Goal: Communication & Community: Answer question/provide support

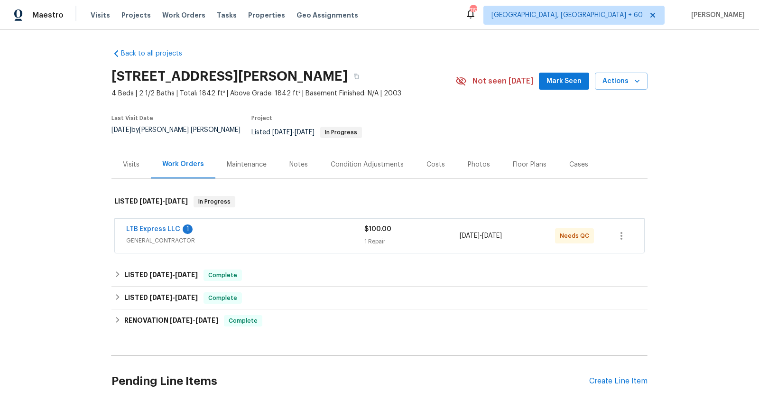
click at [263, 236] on span "GENERAL_CONTRACTOR" at bounding box center [245, 240] width 238 height 9
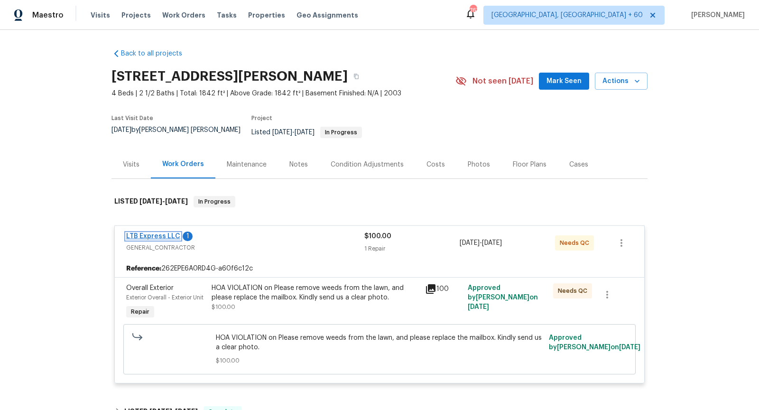
click at [159, 233] on link "LTB Express LLC" at bounding box center [153, 236] width 54 height 7
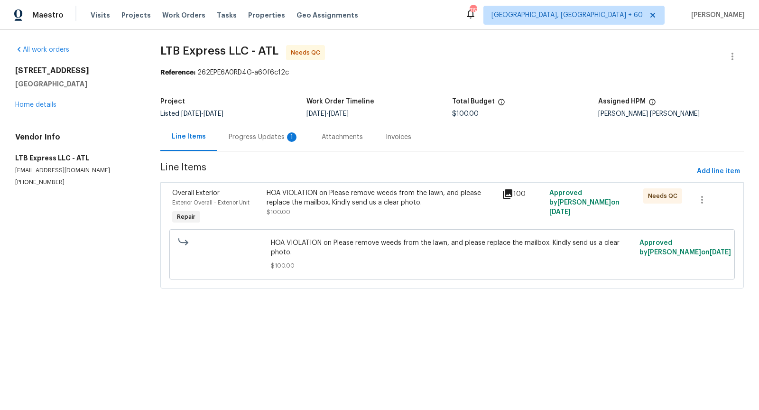
click at [266, 134] on div "Progress Updates 1" at bounding box center [264, 136] width 70 height 9
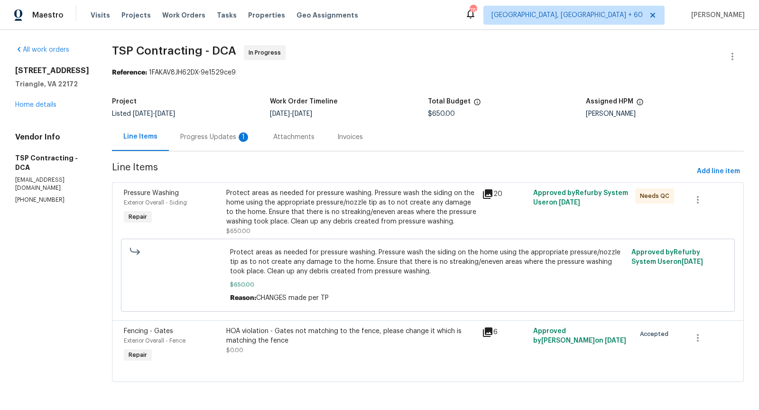
click at [225, 134] on div "Progress Updates 1" at bounding box center [215, 136] width 70 height 9
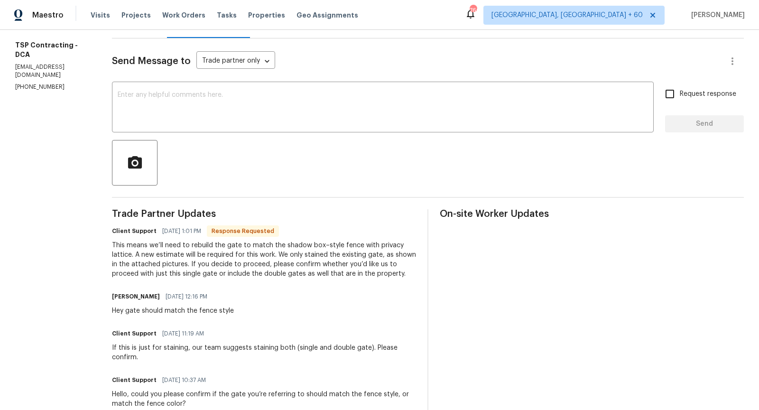
scroll to position [129, 0]
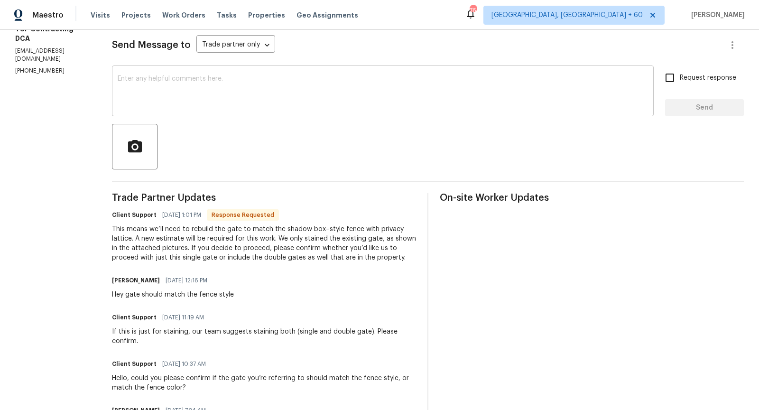
click at [205, 98] on textarea at bounding box center [383, 91] width 530 height 33
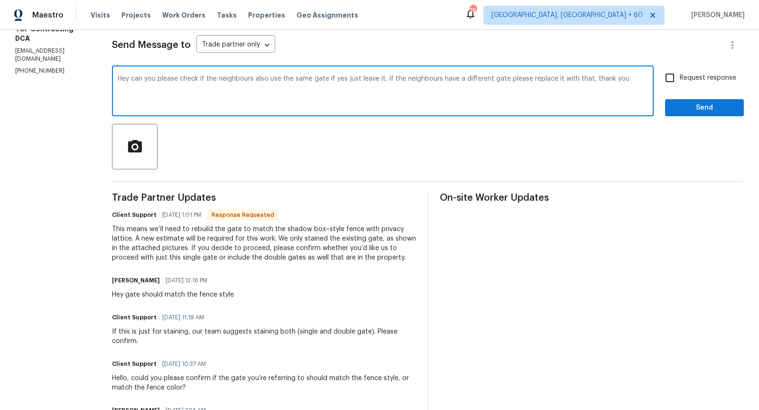
type textarea "Hey can you please check if the neighbours also use the same gate if yes just l…"
click at [670, 77] on input "Request response" at bounding box center [670, 78] width 20 height 20
checkbox input "true"
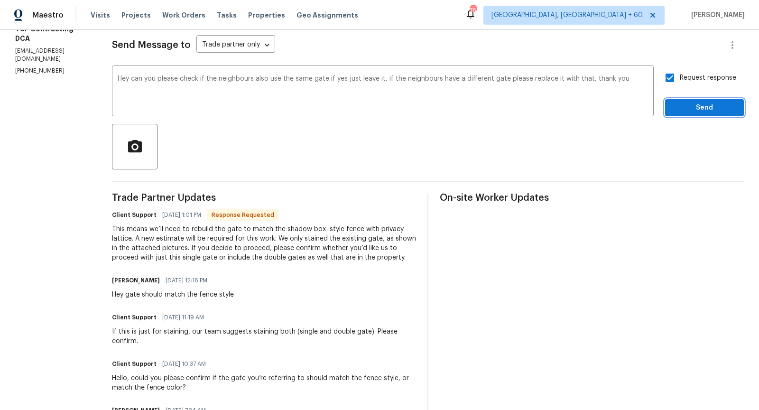
click at [703, 103] on span "Send" at bounding box center [705, 108] width 64 height 12
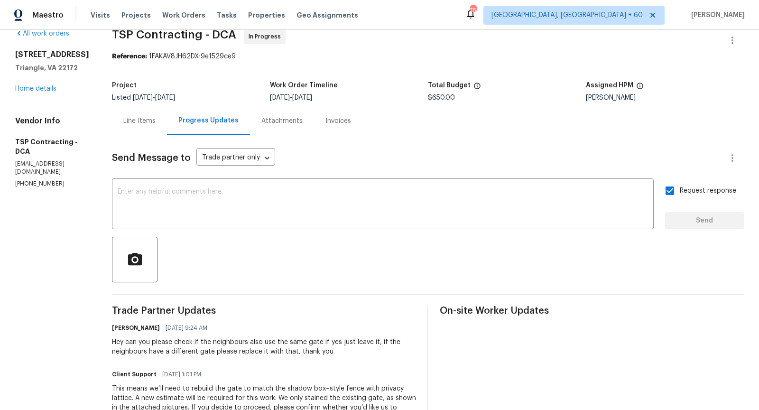
scroll to position [0, 0]
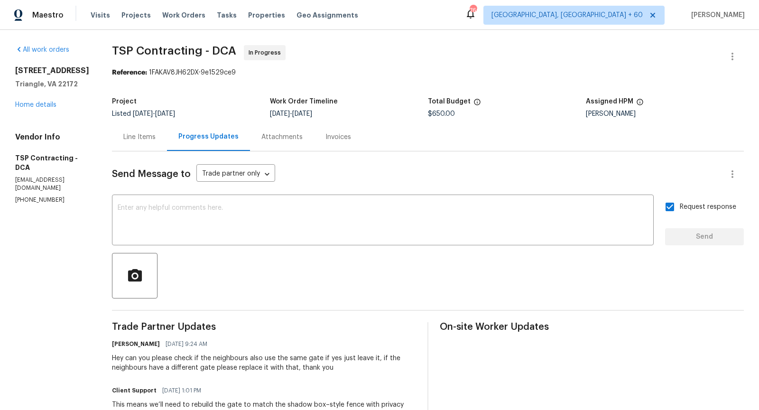
click at [144, 148] on div "Line Items" at bounding box center [139, 137] width 55 height 28
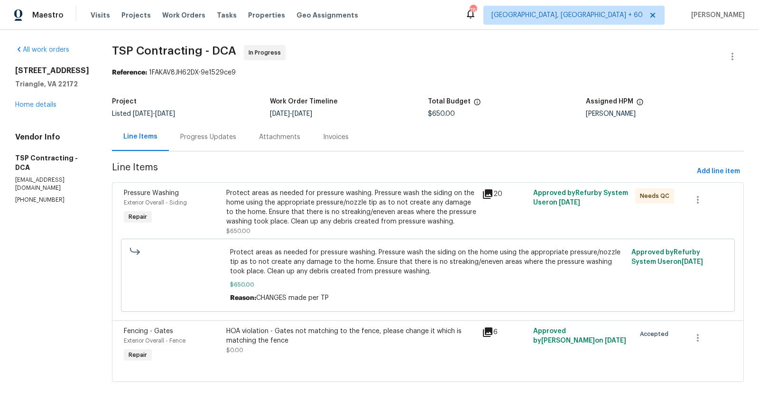
click at [221, 139] on div "Progress Updates" at bounding box center [208, 136] width 56 height 9
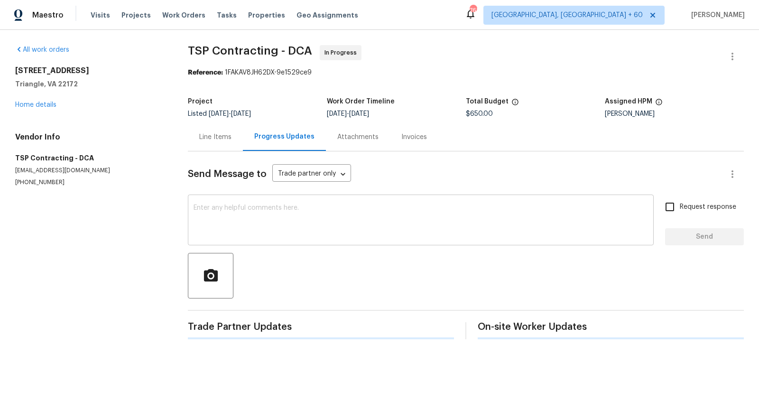
click at [229, 220] on textarea at bounding box center [421, 220] width 454 height 33
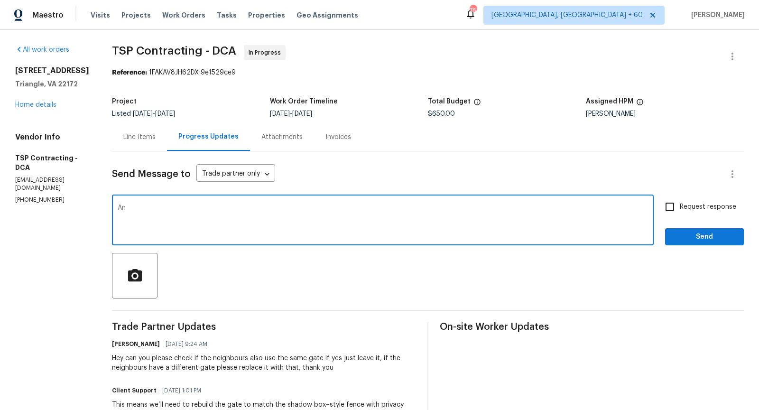
type textarea "A"
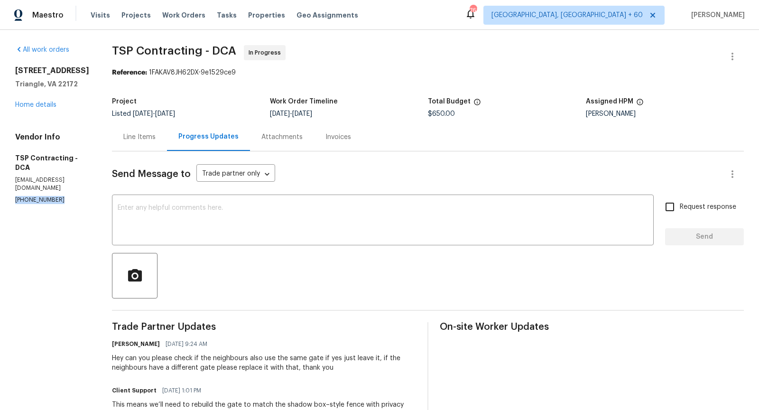
drag, startPoint x: 12, startPoint y: 182, endPoint x: 55, endPoint y: 185, distance: 42.3
copy p "(703) 829-5656"
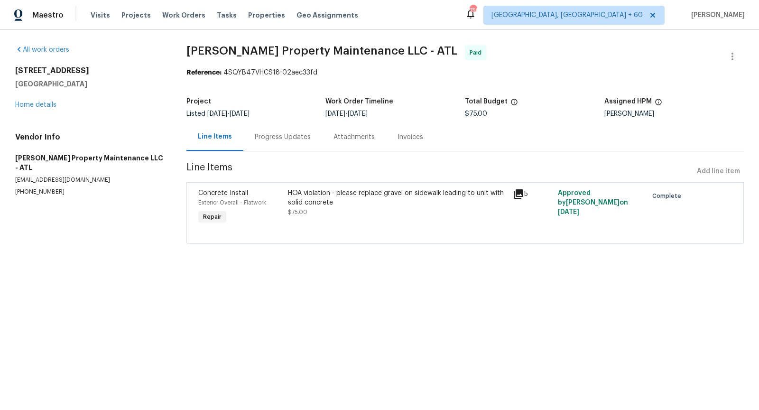
click at [275, 136] on div "Progress Updates" at bounding box center [283, 136] width 56 height 9
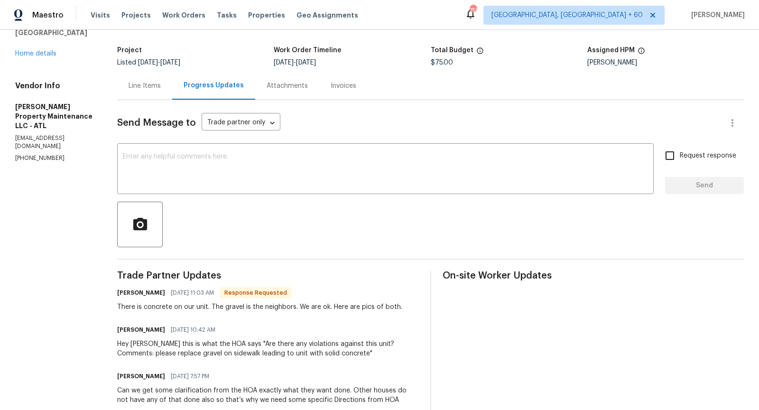
scroll to position [41, 0]
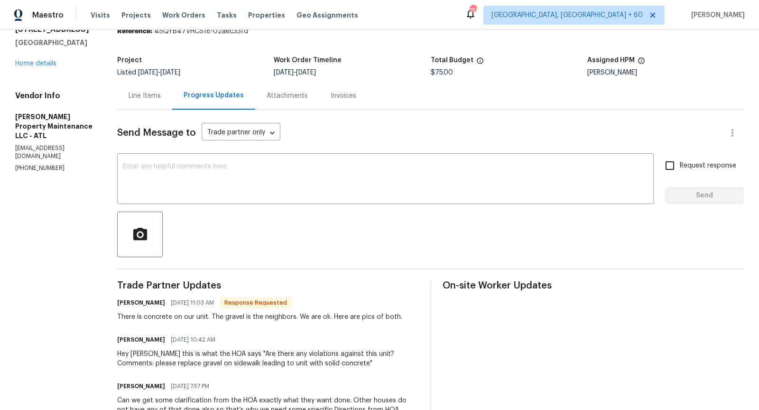
click at [147, 94] on div "Line Items" at bounding box center [145, 95] width 32 height 9
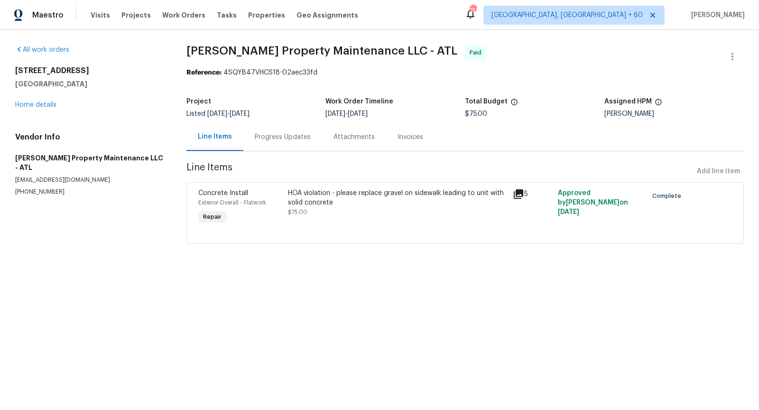
click at [259, 140] on div "Progress Updates" at bounding box center [283, 136] width 56 height 9
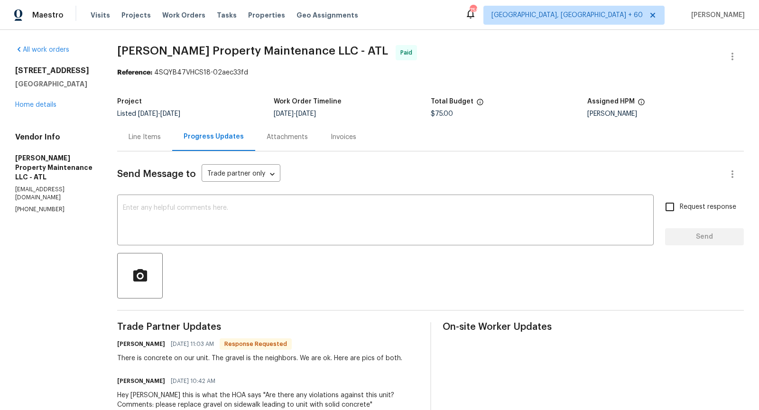
click at [138, 136] on div "Line Items" at bounding box center [145, 136] width 32 height 9
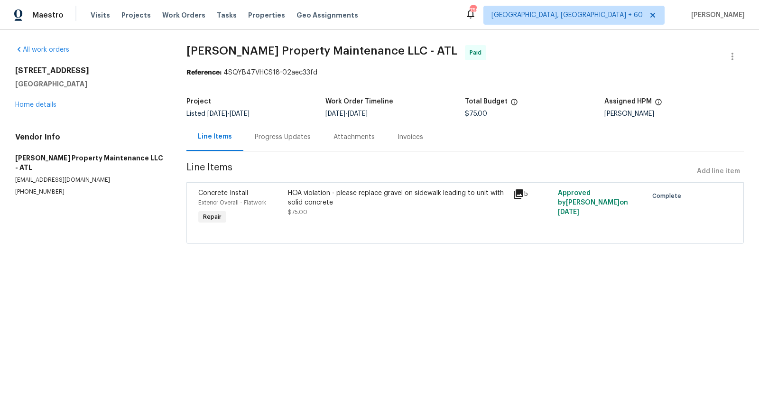
click at [514, 194] on icon at bounding box center [518, 193] width 9 height 9
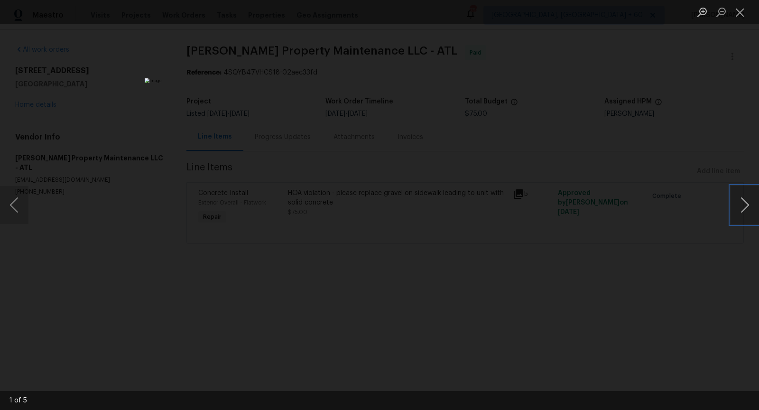
click at [745, 213] on button "Next image" at bounding box center [744, 205] width 28 height 38
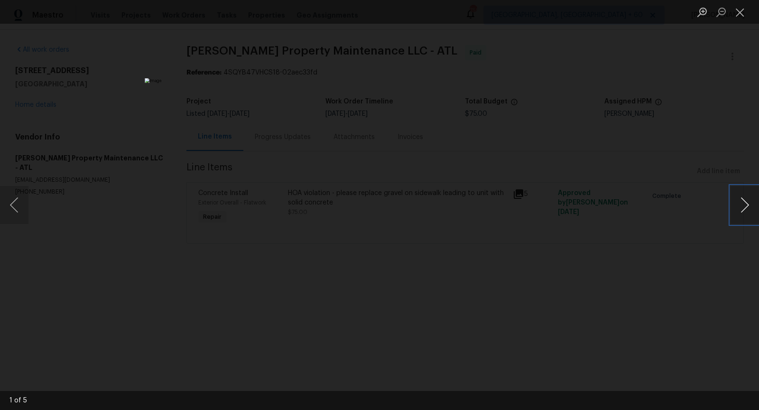
click at [745, 213] on button "Next image" at bounding box center [744, 205] width 28 height 38
click at [738, 16] on button "Close lightbox" at bounding box center [739, 12] width 19 height 17
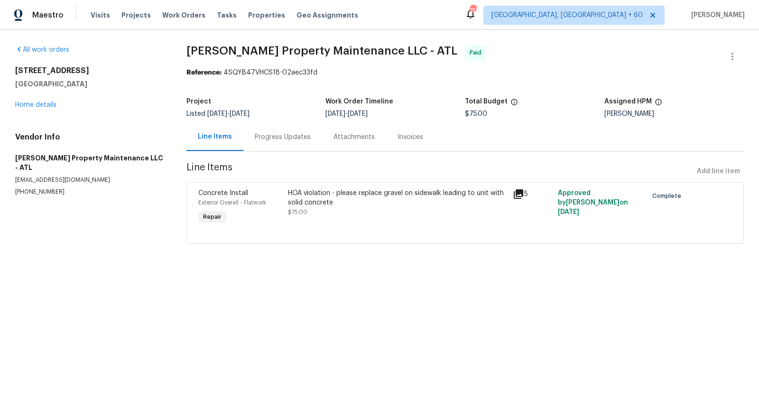
click at [312, 193] on div "HOA violation - please replace gravel on sidewalk leading to unit with solid co…" at bounding box center [397, 197] width 219 height 19
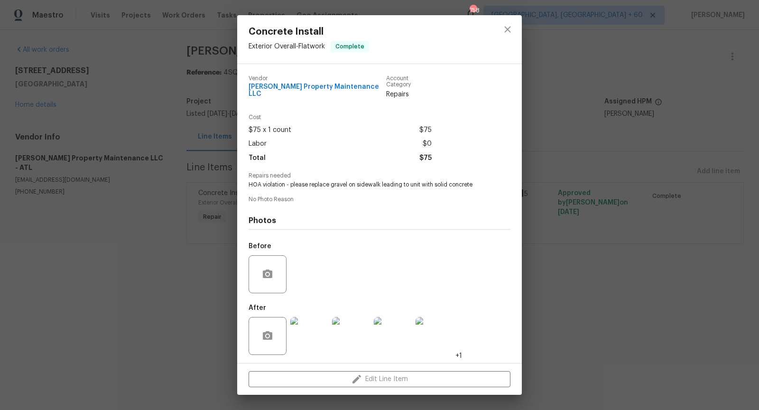
click at [313, 343] on img at bounding box center [309, 336] width 38 height 38
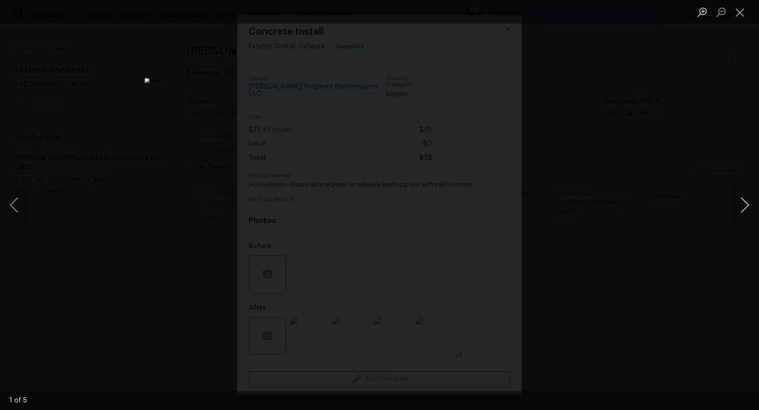
click at [744, 215] on button "Next image" at bounding box center [744, 205] width 28 height 38
click at [743, 206] on button "Next image" at bounding box center [744, 205] width 28 height 38
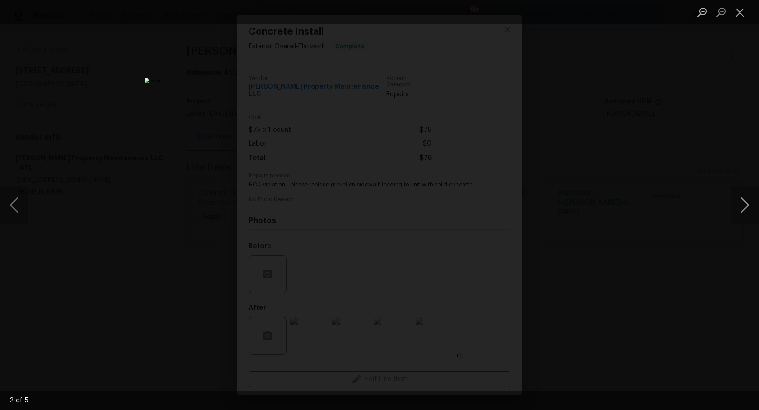
click at [743, 206] on button "Next image" at bounding box center [744, 205] width 28 height 38
click at [749, 199] on button "Next image" at bounding box center [744, 205] width 28 height 38
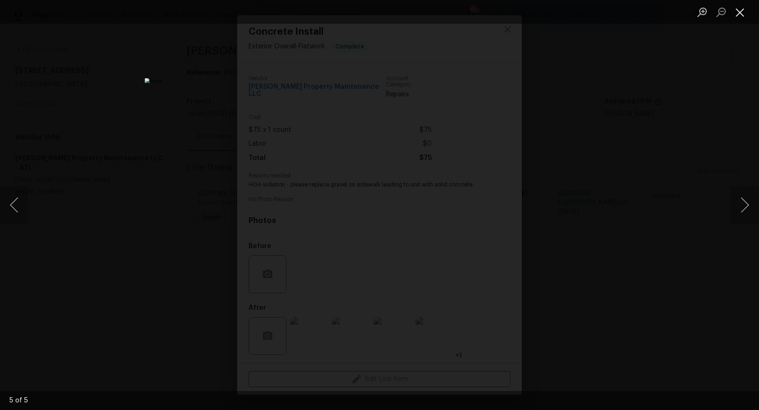
click at [740, 13] on button "Close lightbox" at bounding box center [739, 12] width 19 height 17
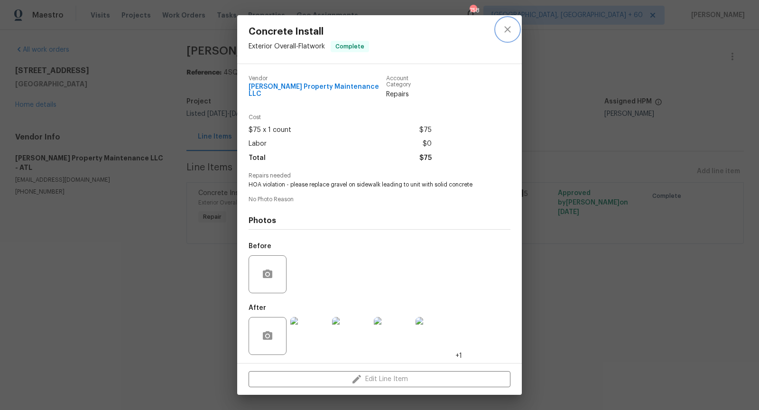
click at [504, 21] on button "close" at bounding box center [507, 29] width 23 height 23
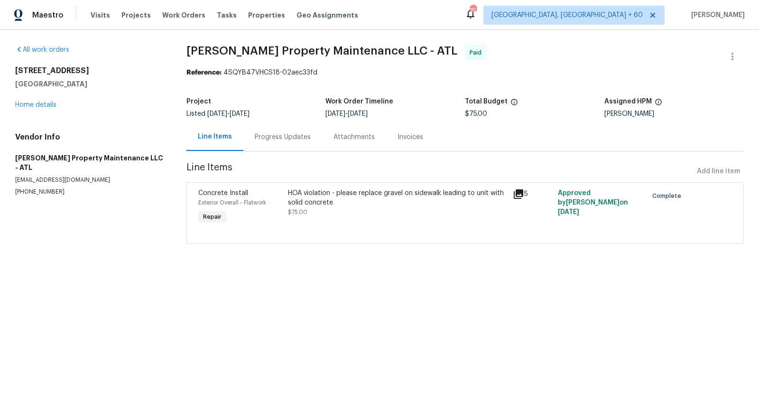
click at [429, 270] on html "Maestro Visits Projects Work Orders Tasks Properties Geo Assignments 757 Greens…" at bounding box center [379, 135] width 759 height 270
